Goal: Navigation & Orientation: Go to known website

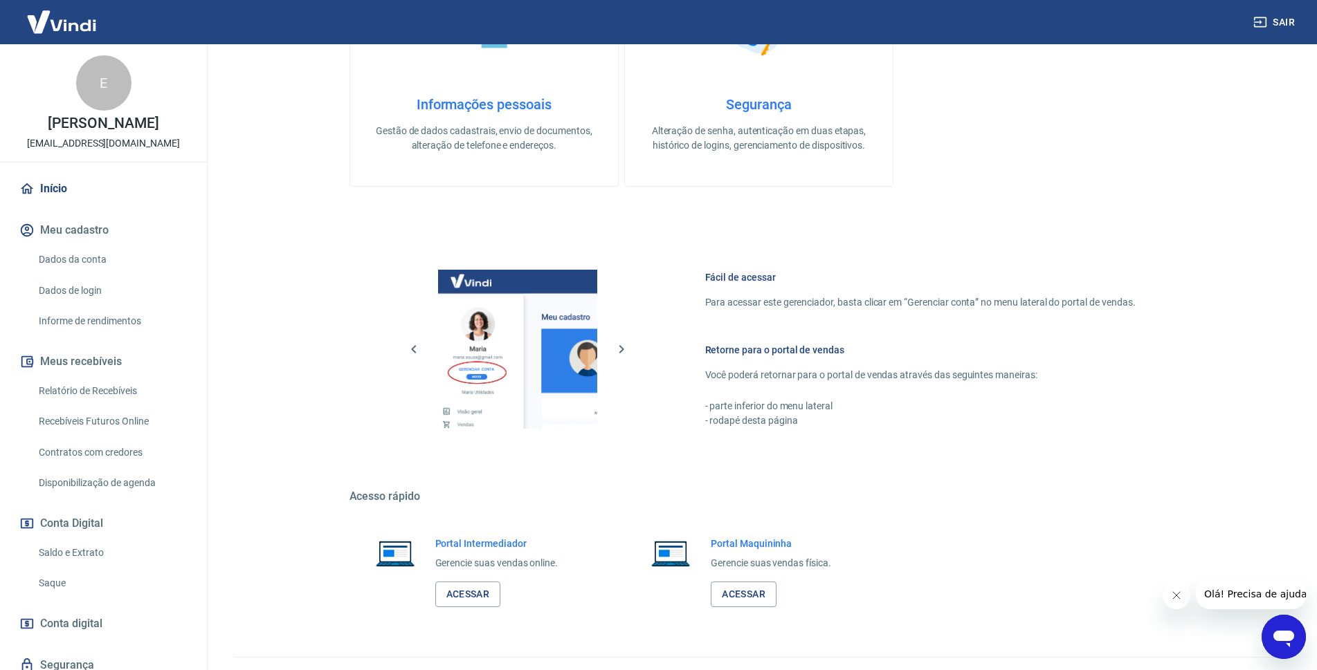
scroll to position [401, 0]
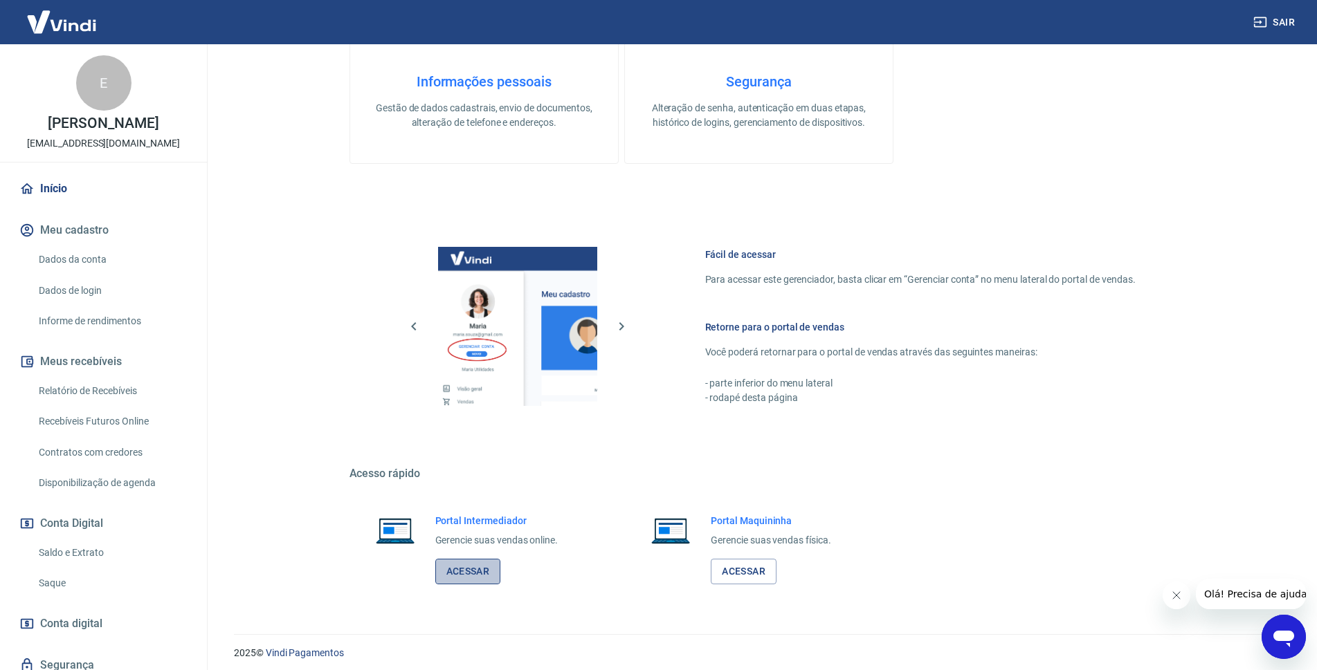
click at [463, 572] on link "Acessar" at bounding box center [468, 572] width 66 height 26
